Goal: Task Accomplishment & Management: Manage account settings

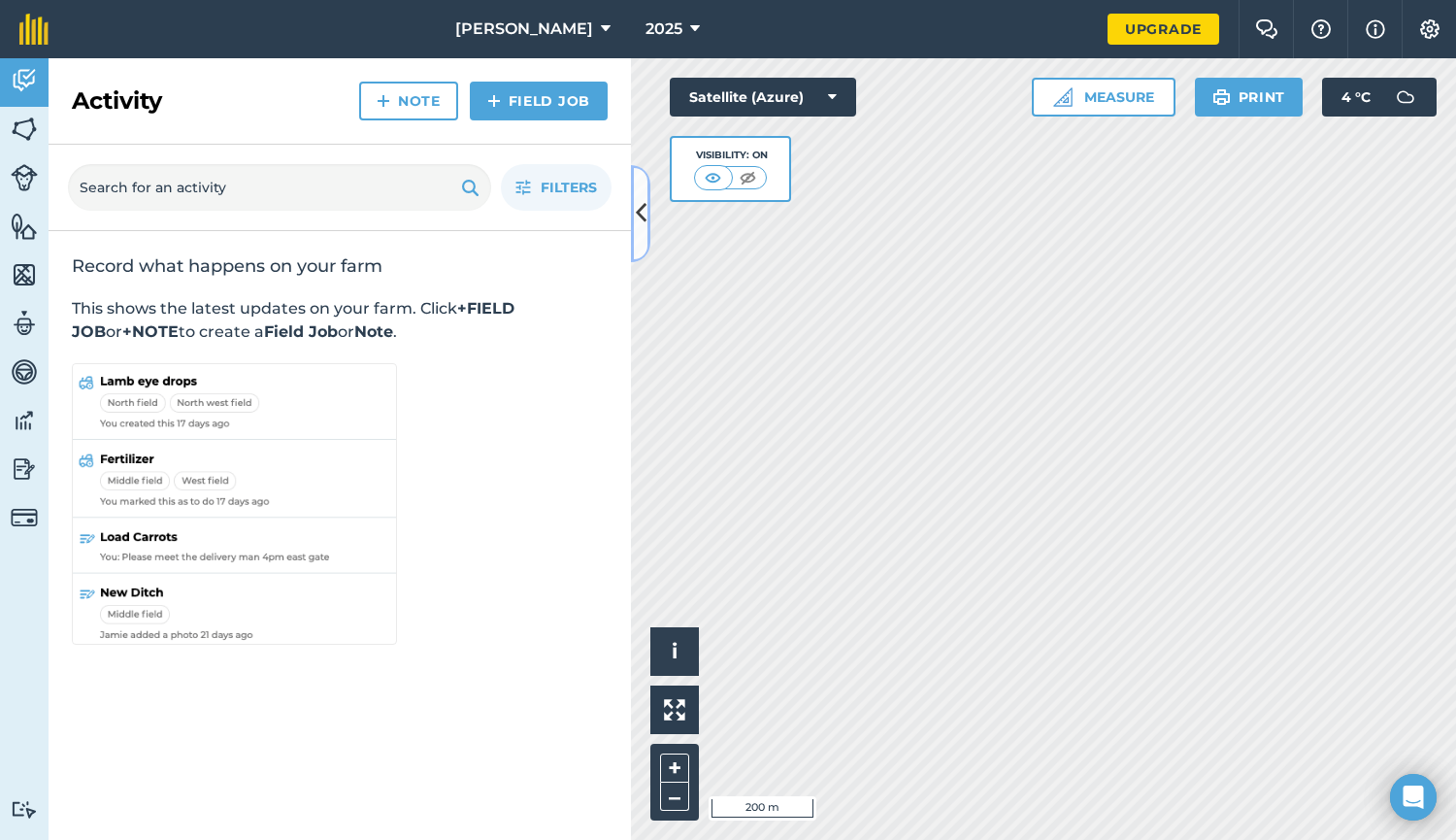
click at [642, 216] on icon at bounding box center [641, 213] width 11 height 34
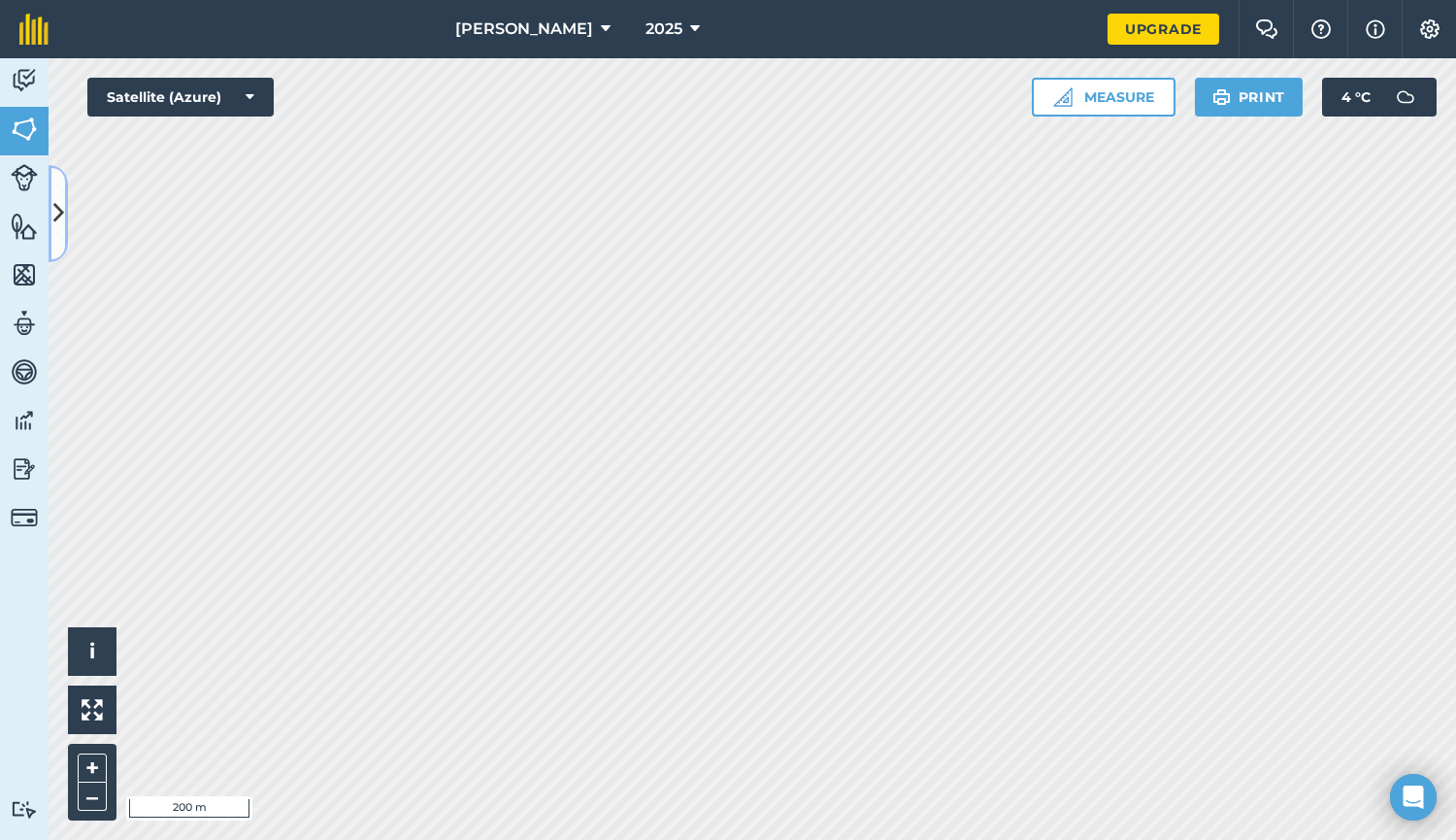
click at [60, 213] on icon at bounding box center [58, 213] width 11 height 34
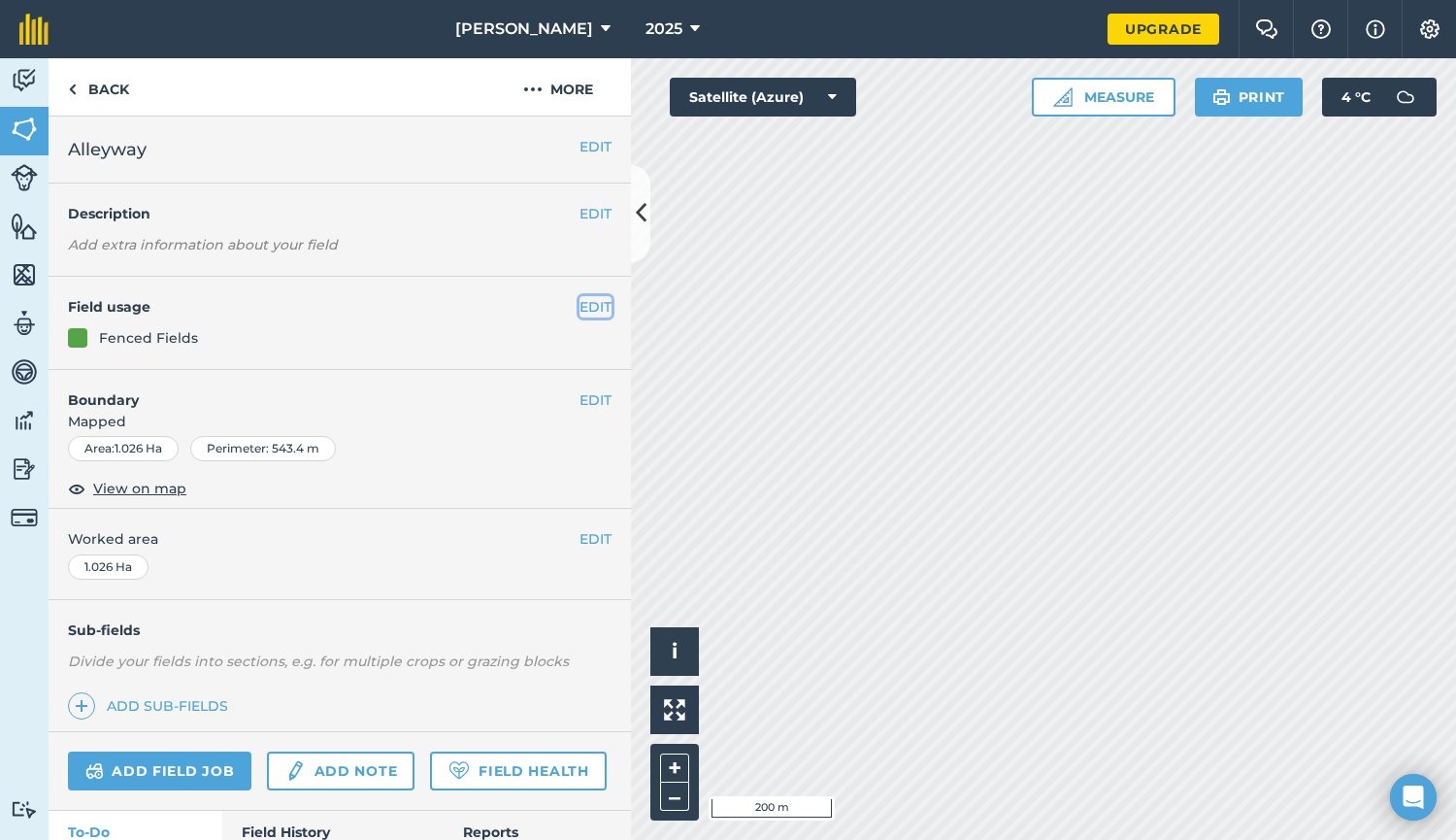
click at [579, 308] on button "EDIT" at bounding box center [595, 306] width 32 height 21
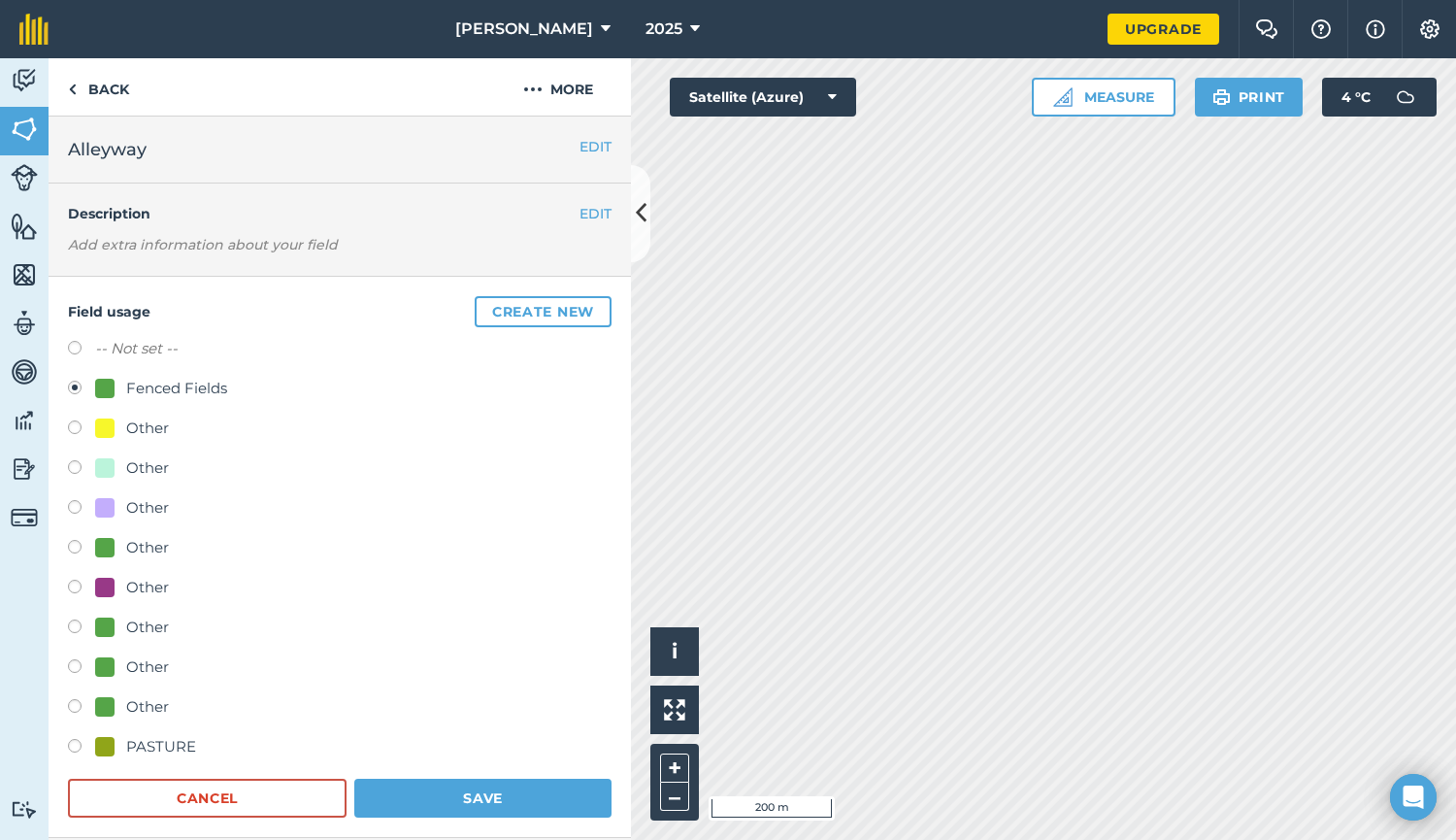
click at [138, 497] on div "Other" at bounding box center [147, 507] width 43 height 23
radio input "true"
radio input "false"
click at [445, 783] on button "Save" at bounding box center [483, 798] width 258 height 39
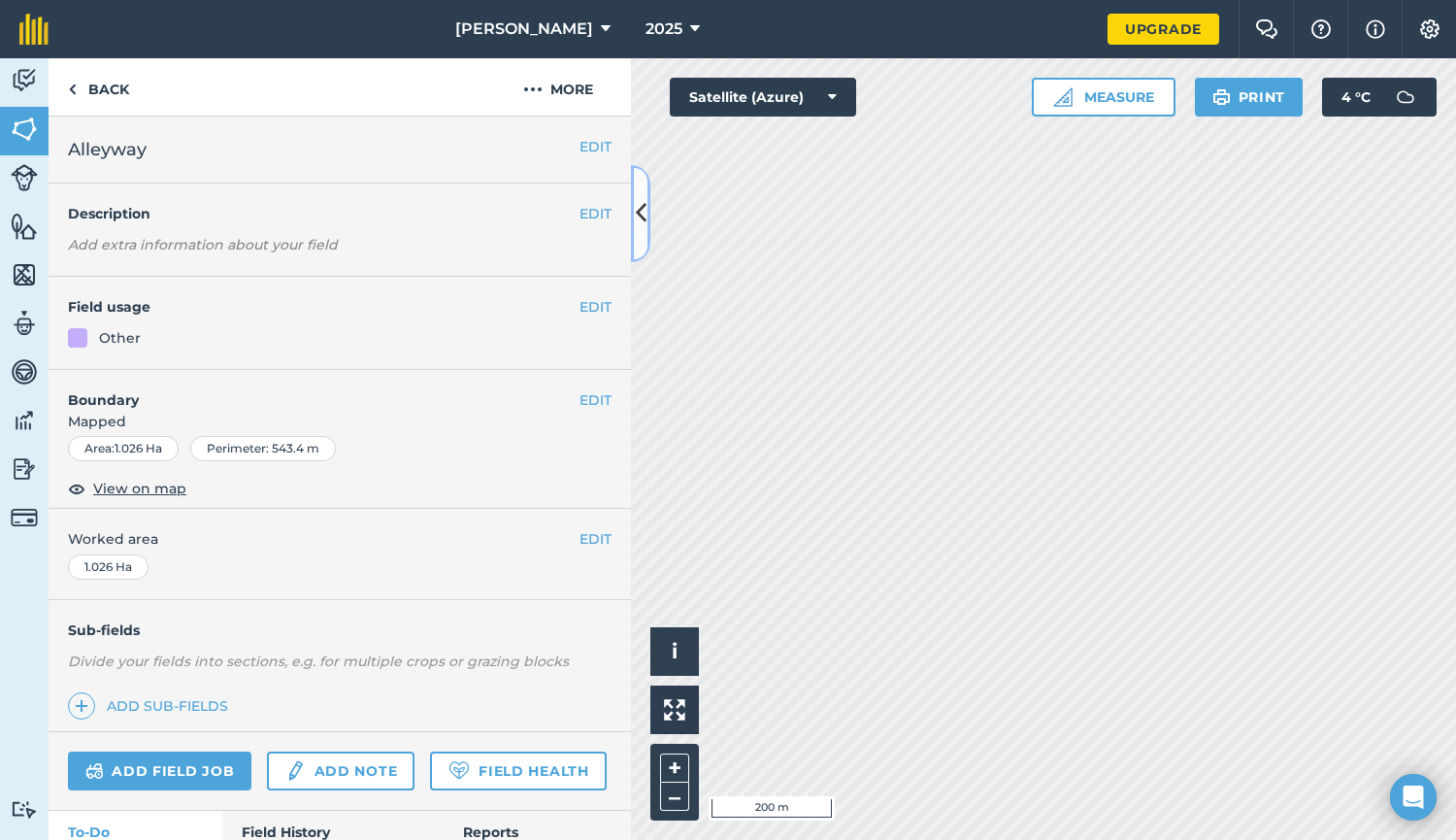
click at [637, 215] on icon at bounding box center [641, 213] width 11 height 34
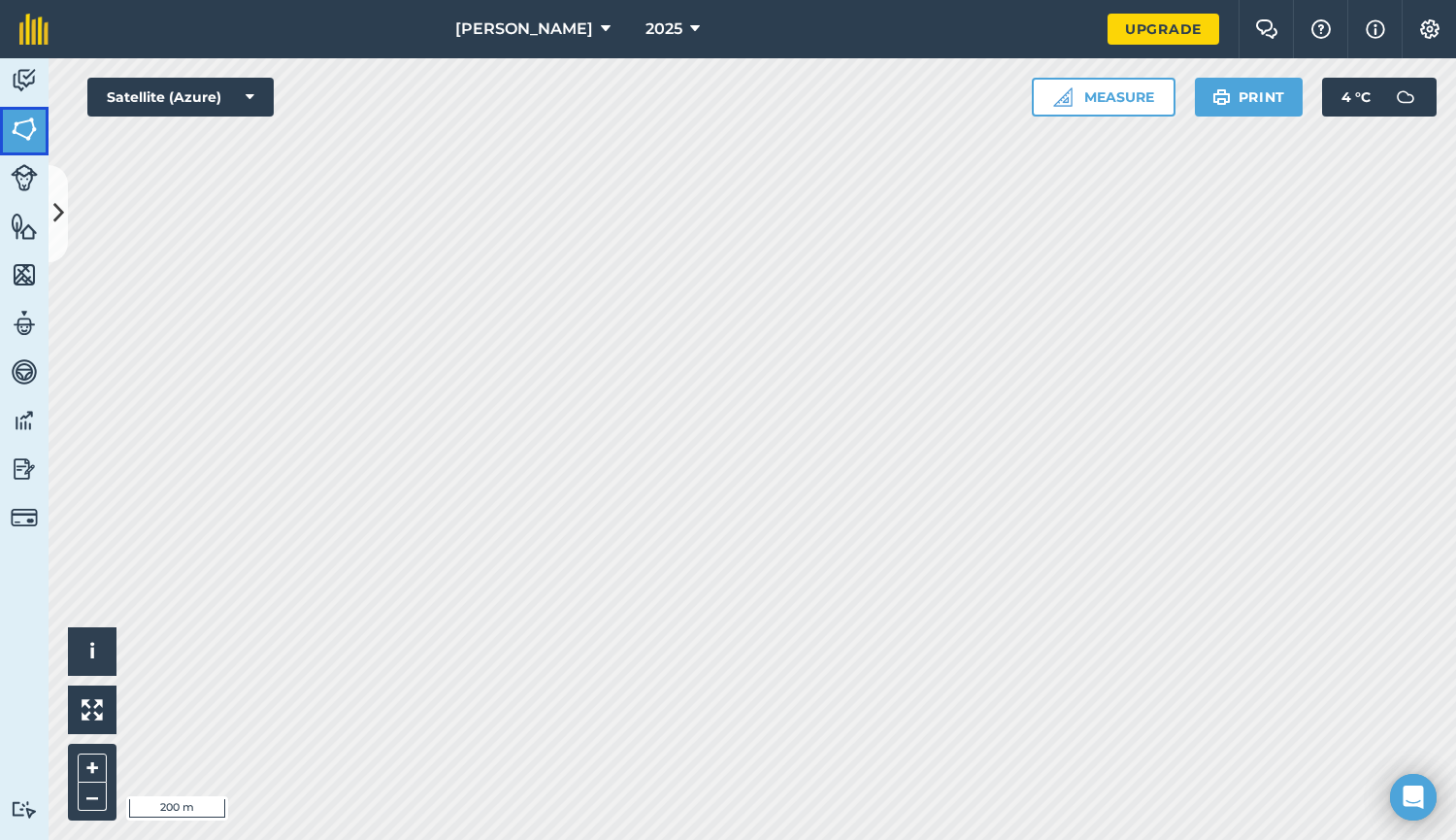
click at [30, 125] on img at bounding box center [24, 129] width 27 height 29
